Goal: Task Accomplishment & Management: Manage account settings

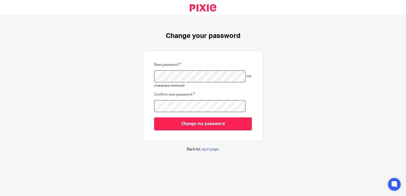
click at [326, 76] on div "Change your password New password (10 characters minimum) Confirm new password …" at bounding box center [203, 92] width 406 height 152
click at [211, 149] on link "Log in page" at bounding box center [208, 149] width 19 height 4
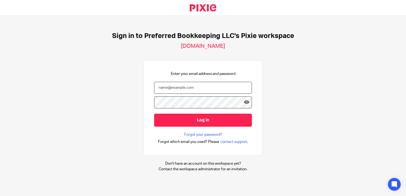
type input "[PERSON_NAME][EMAIL_ADDRESS][DOMAIN_NAME]"
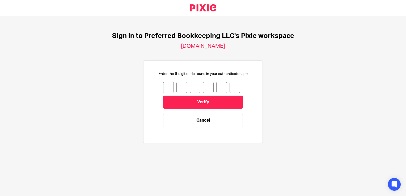
click at [163, 87] on input "number" at bounding box center [168, 87] width 11 height 11
type input "6"
type input "0"
type input "3"
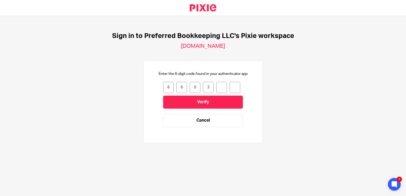
type input "2"
type input "8"
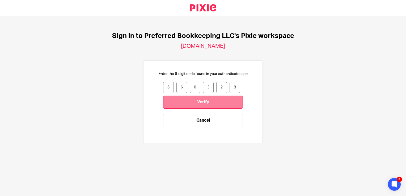
click at [186, 104] on input "Verify" at bounding box center [203, 102] width 80 height 13
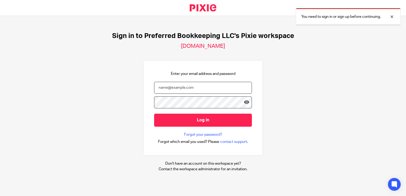
type input "[PERSON_NAME][EMAIL_ADDRESS][DOMAIN_NAME]"
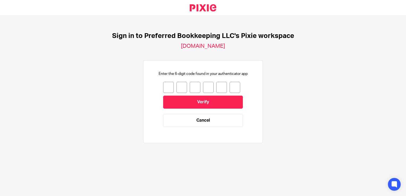
click at [166, 88] on input "number" at bounding box center [168, 87] width 11 height 11
type input "8"
type input "1"
type input "7"
type input "8"
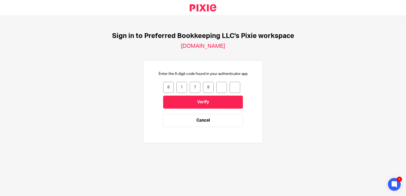
type input "7"
type input "9"
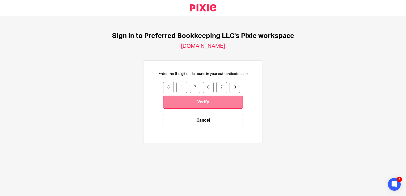
click at [201, 102] on input "Verify" at bounding box center [203, 102] width 80 height 13
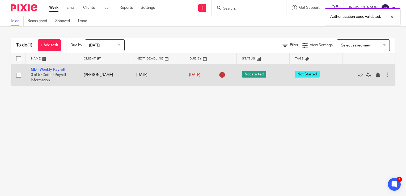
click at [384, 75] on div at bounding box center [386, 74] width 5 height 5
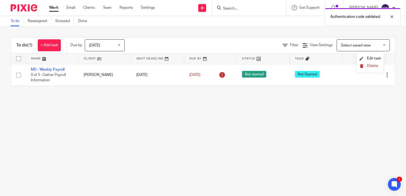
click at [374, 65] on span "Delete" at bounding box center [372, 66] width 11 height 4
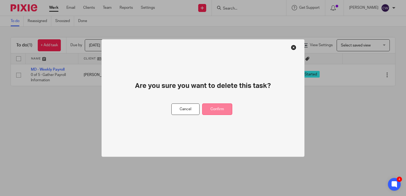
click at [214, 109] on button "Confirm" at bounding box center [217, 109] width 30 height 11
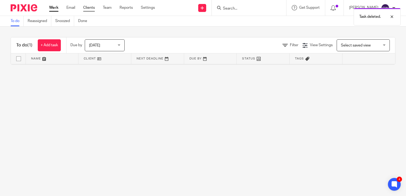
click at [88, 9] on link "Clients" at bounding box center [89, 7] width 12 height 5
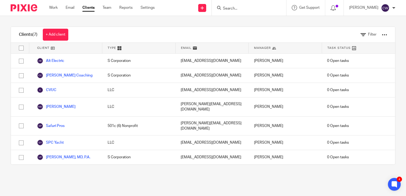
click at [22, 48] on input "checkbox" at bounding box center [21, 48] width 10 height 10
checkbox input "true"
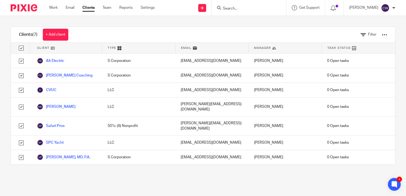
checkbox input "true"
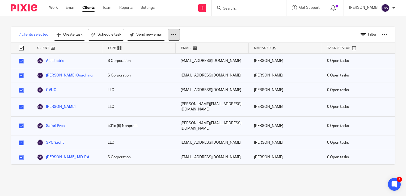
click at [173, 34] on icon at bounding box center [173, 34] width 5 height 5
click at [20, 49] on input "checkbox" at bounding box center [21, 48] width 10 height 10
checkbox input "false"
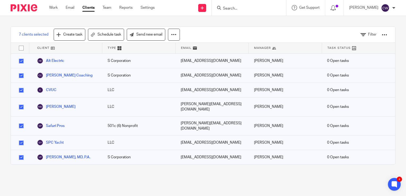
checkbox input "false"
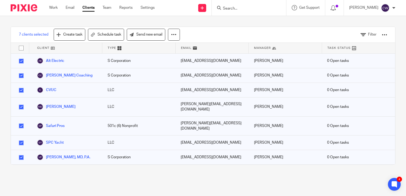
checkbox input "false"
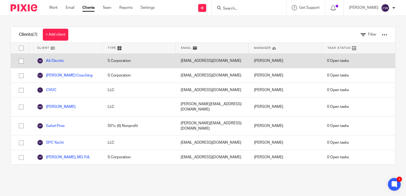
click at [20, 61] on input "checkbox" at bounding box center [21, 61] width 10 height 10
checkbox input "true"
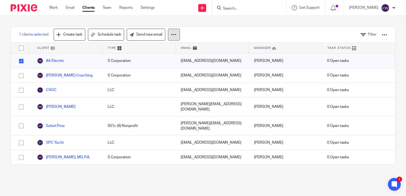
click at [171, 34] on button at bounding box center [174, 35] width 12 height 12
click at [314, 6] on span "Get Support" at bounding box center [309, 8] width 20 height 4
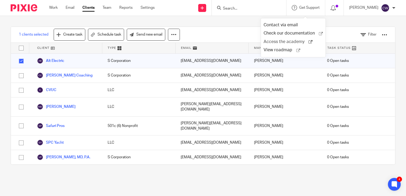
click at [284, 42] on span "Access the academy" at bounding box center [285, 42] width 45 height 6
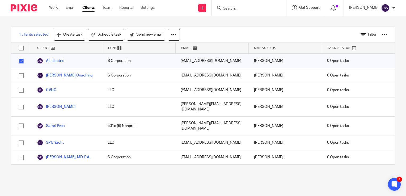
click at [315, 8] on span "Get Support" at bounding box center [309, 8] width 20 height 4
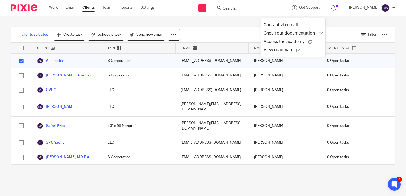
click at [370, 22] on div "1 clients selected Create task Schedule task Send new email Filter Client Type …" at bounding box center [203, 95] width 406 height 159
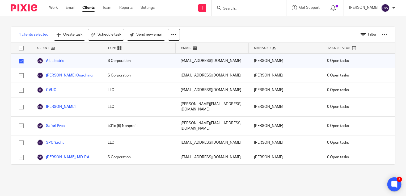
click at [391, 184] on icon at bounding box center [394, 184] width 9 height 9
click at [87, 8] on link "Clients" at bounding box center [88, 7] width 12 height 5
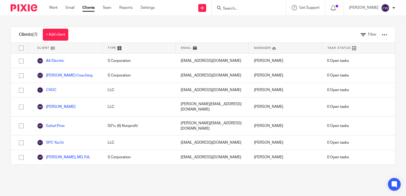
click at [59, 59] on link "Alt Electric" at bounding box center [50, 61] width 27 height 6
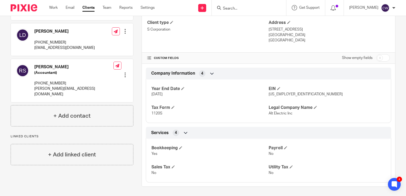
scroll to position [86, 0]
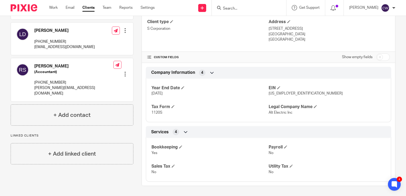
click at [86, 9] on link "Clients" at bounding box center [88, 7] width 12 height 5
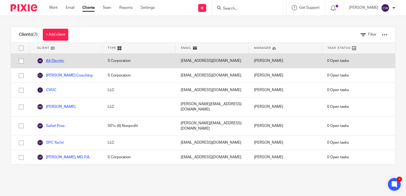
click at [52, 59] on link "Alt Electric" at bounding box center [50, 61] width 27 height 6
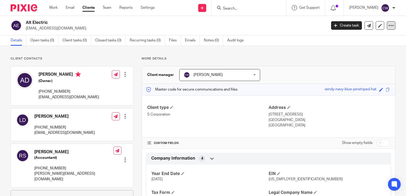
click at [388, 25] on icon at bounding box center [390, 25] width 5 height 5
click at [375, 59] on span "Delete client" at bounding box center [376, 61] width 21 height 4
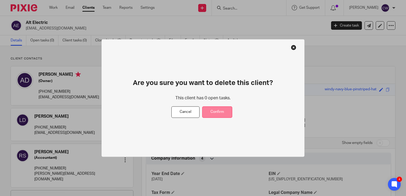
click at [211, 111] on button "Confirm" at bounding box center [217, 111] width 30 height 11
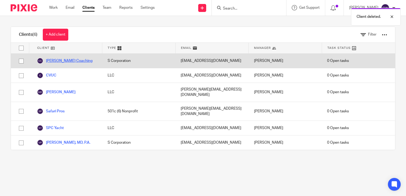
click at [59, 61] on link "[PERSON_NAME] Coaching" at bounding box center [64, 61] width 55 height 6
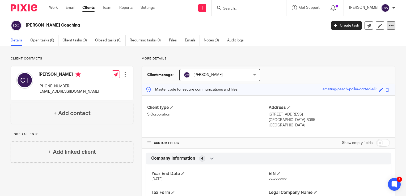
click at [388, 27] on icon at bounding box center [390, 25] width 5 height 5
click at [380, 58] on button "Delete client" at bounding box center [372, 61] width 29 height 7
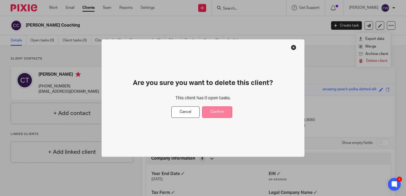
click at [223, 111] on button "Confirm" at bounding box center [217, 111] width 30 height 11
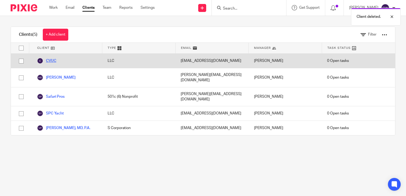
click at [50, 60] on link "CVUC" at bounding box center [46, 61] width 19 height 6
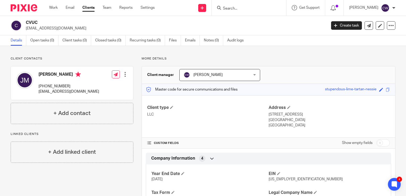
click at [393, 9] on div at bounding box center [393, 7] width 3 height 3
click at [272, 25] on div "CVUC mcfadja@gmail.com" at bounding box center [174, 25] width 297 height 11
click at [387, 23] on div at bounding box center [391, 25] width 8 height 8
click at [372, 60] on span "Delete client" at bounding box center [376, 61] width 21 height 4
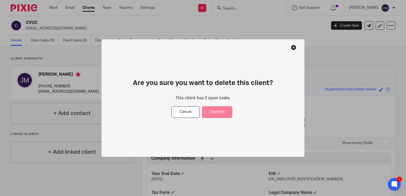
click at [219, 112] on button "Confirm" at bounding box center [217, 111] width 30 height 11
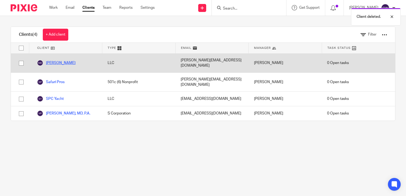
click at [63, 60] on link "[PERSON_NAME]" at bounding box center [56, 63] width 38 height 6
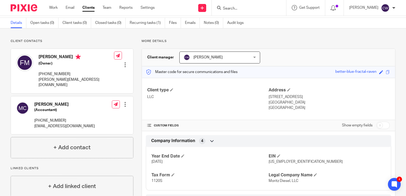
scroll to position [27, 0]
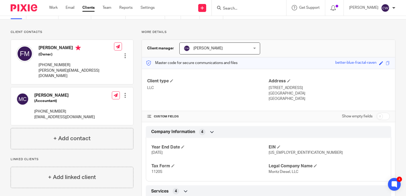
click at [392, 6] on div at bounding box center [393, 7] width 3 height 3
click at [367, 36] on span "Logout" at bounding box center [370, 37] width 12 height 4
